Goal: Browse casually

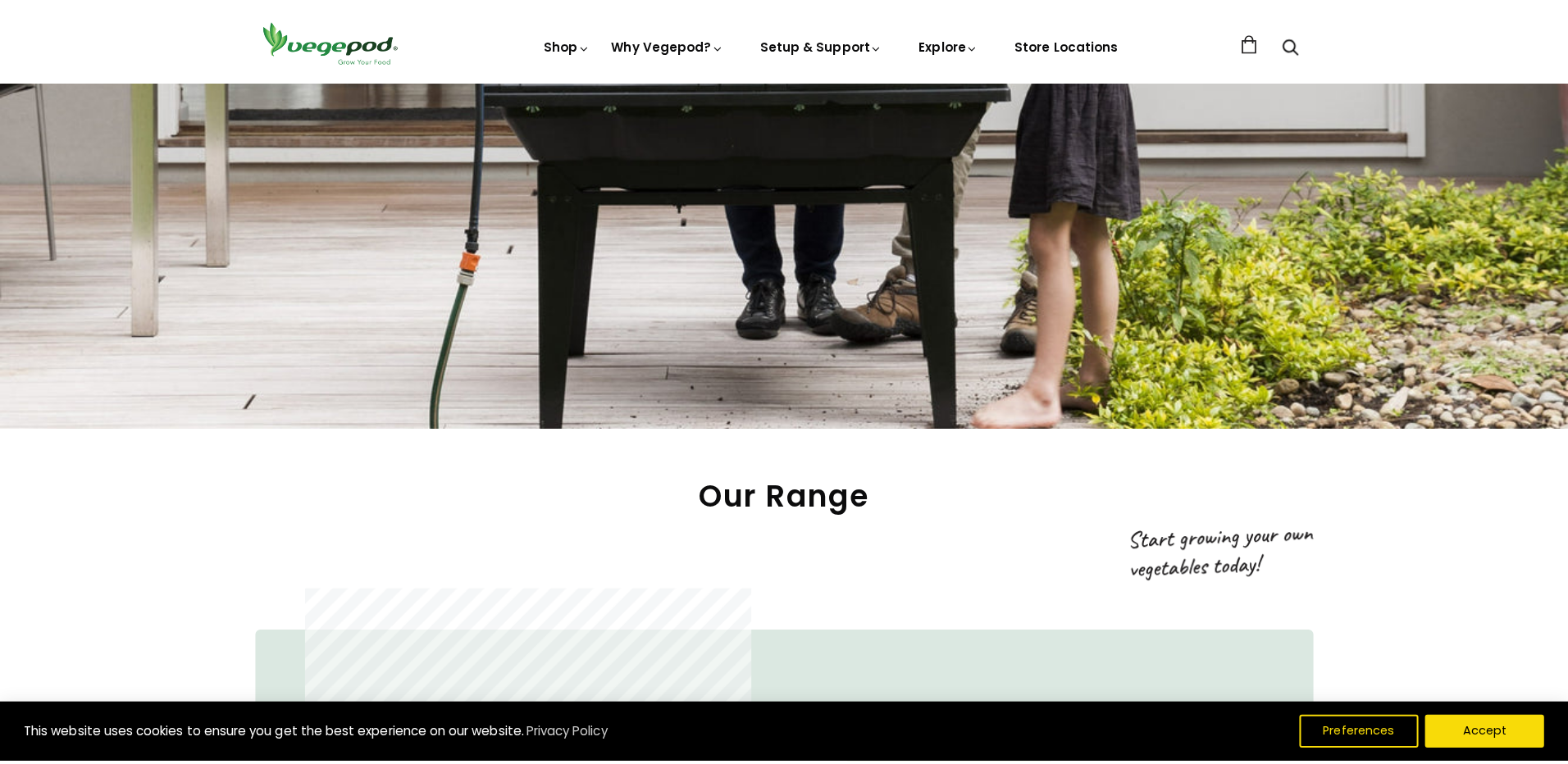
scroll to position [656, 0]
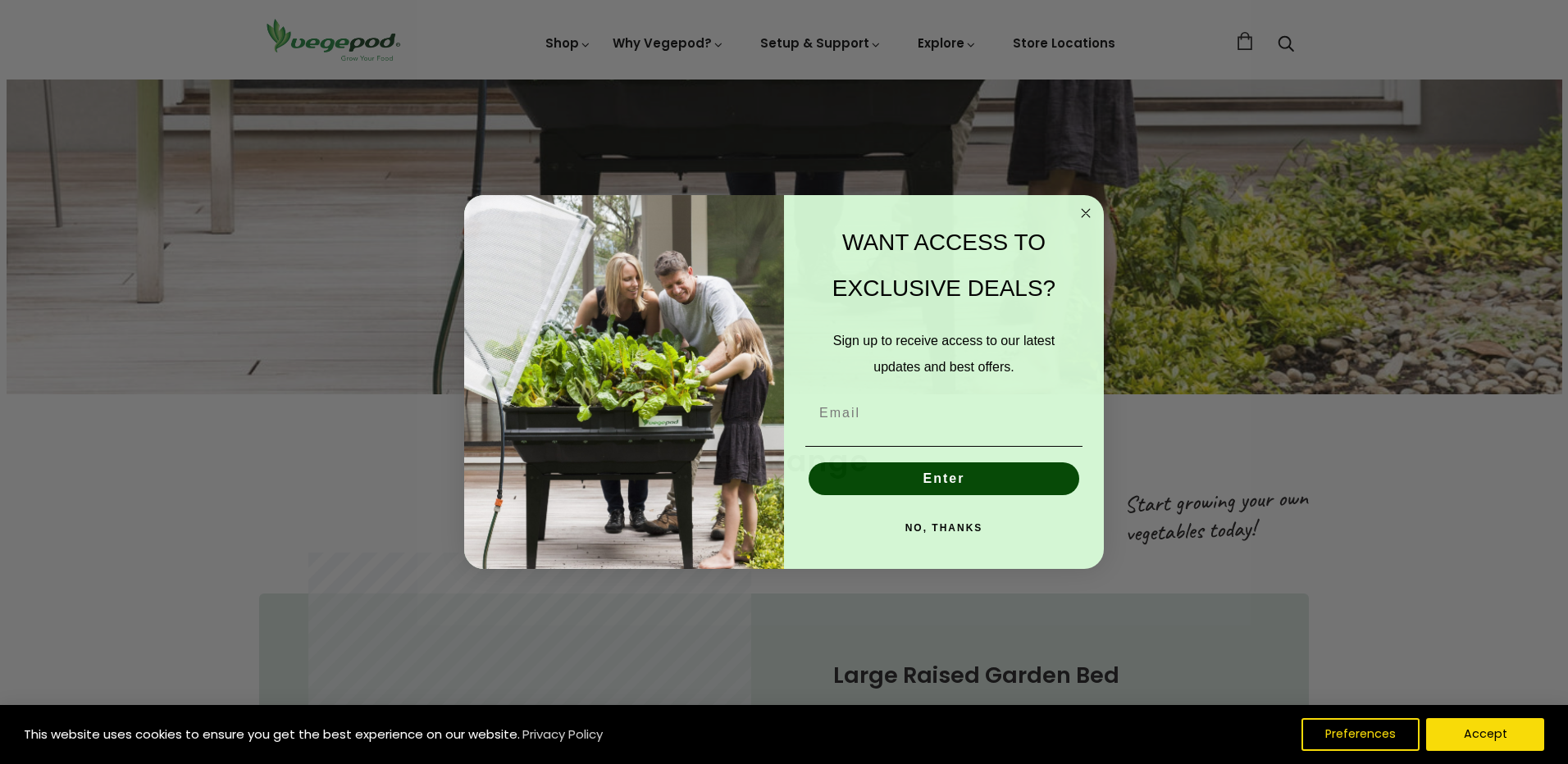
click at [1077, 211] on circle "Close dialog" at bounding box center [1086, 212] width 19 height 19
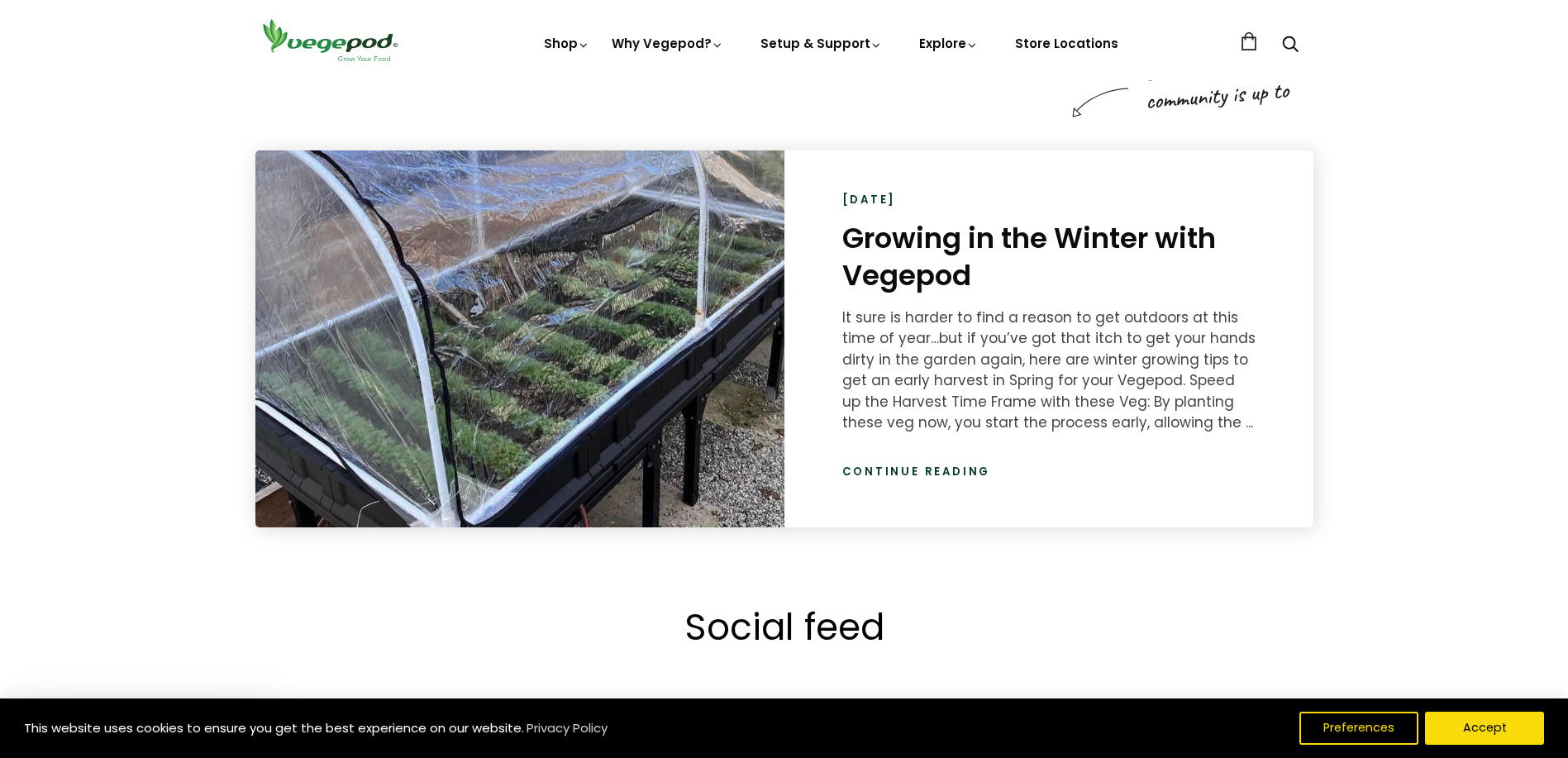
scroll to position [0, 1514]
click at [897, 474] on link "Continue reading" at bounding box center [917, 472] width 149 height 17
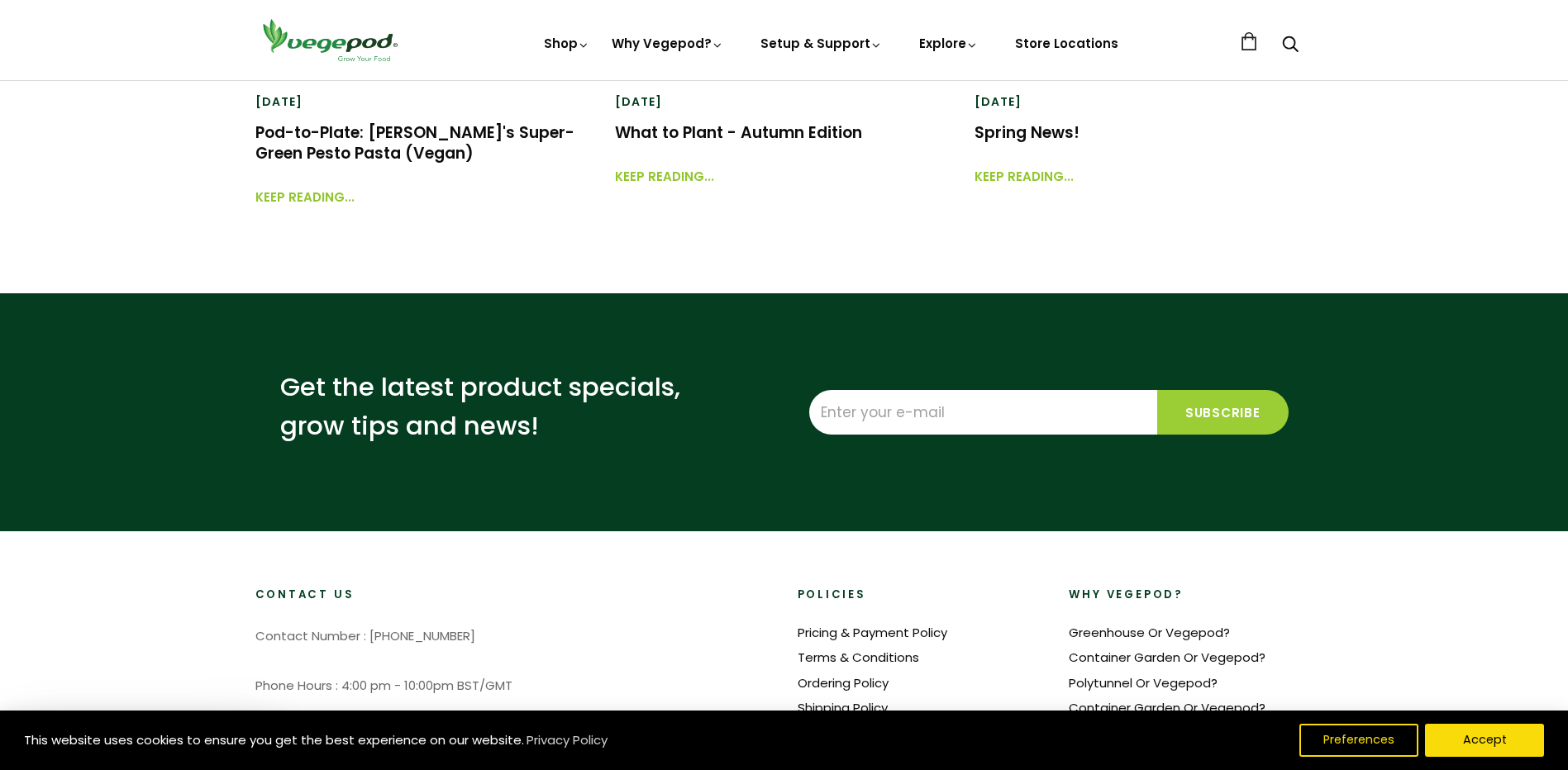
scroll to position [4133, 0]
